Goal: Navigation & Orientation: Find specific page/section

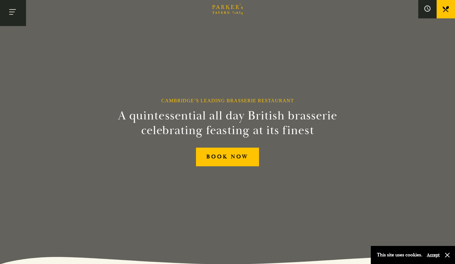
click at [16, 12] on button "Toggle navigation" at bounding box center [13, 13] width 26 height 26
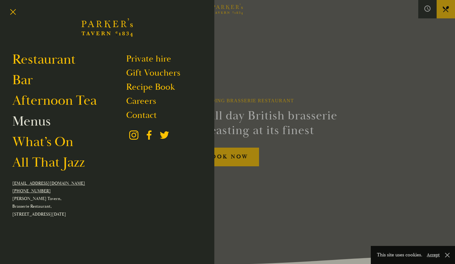
click at [35, 121] on link "Menus" at bounding box center [31, 121] width 38 height 17
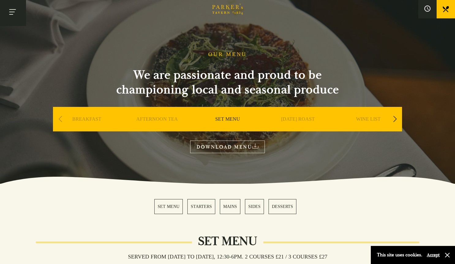
click at [18, 13] on button "Toggle navigation" at bounding box center [13, 13] width 26 height 26
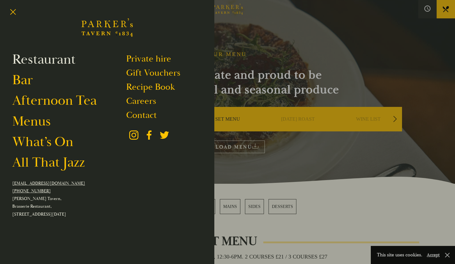
click at [33, 59] on link "Restaurant" at bounding box center [43, 59] width 63 height 17
